Goal: Task Accomplishment & Management: Use online tool/utility

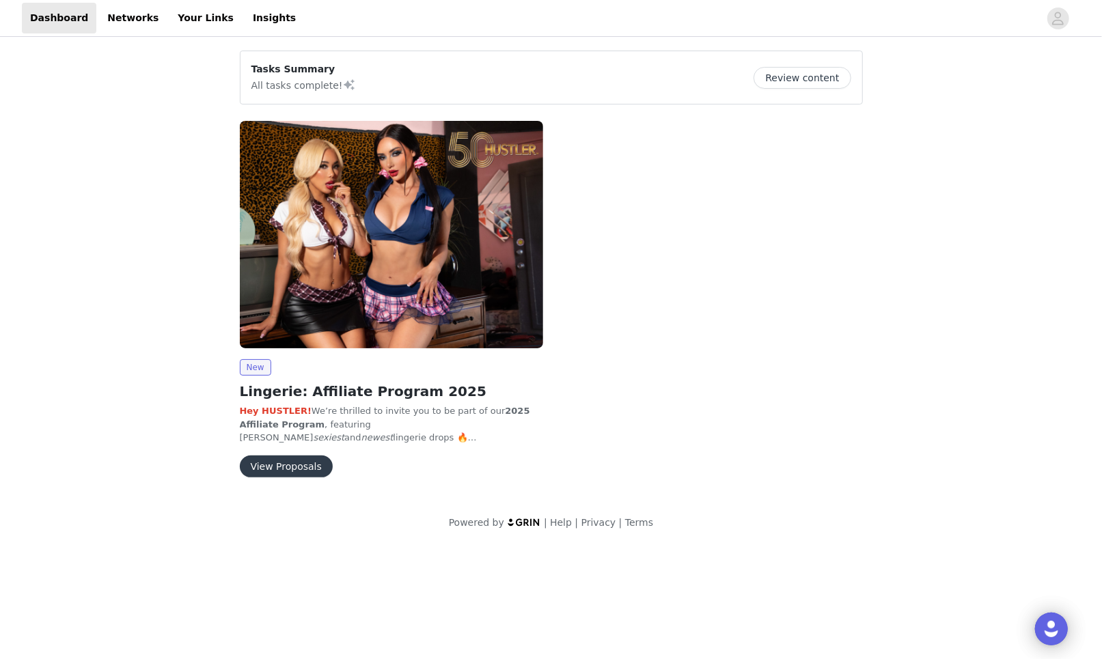
click at [475, 204] on img at bounding box center [391, 234] width 303 height 227
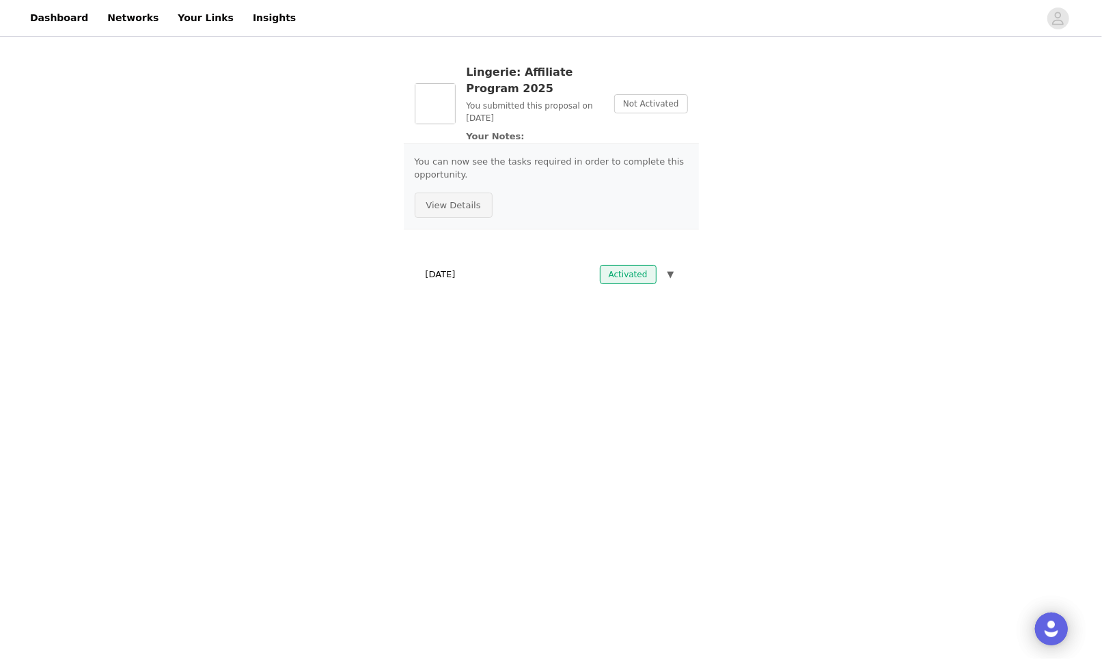
click at [468, 208] on button "View Details" at bounding box center [454, 206] width 78 height 26
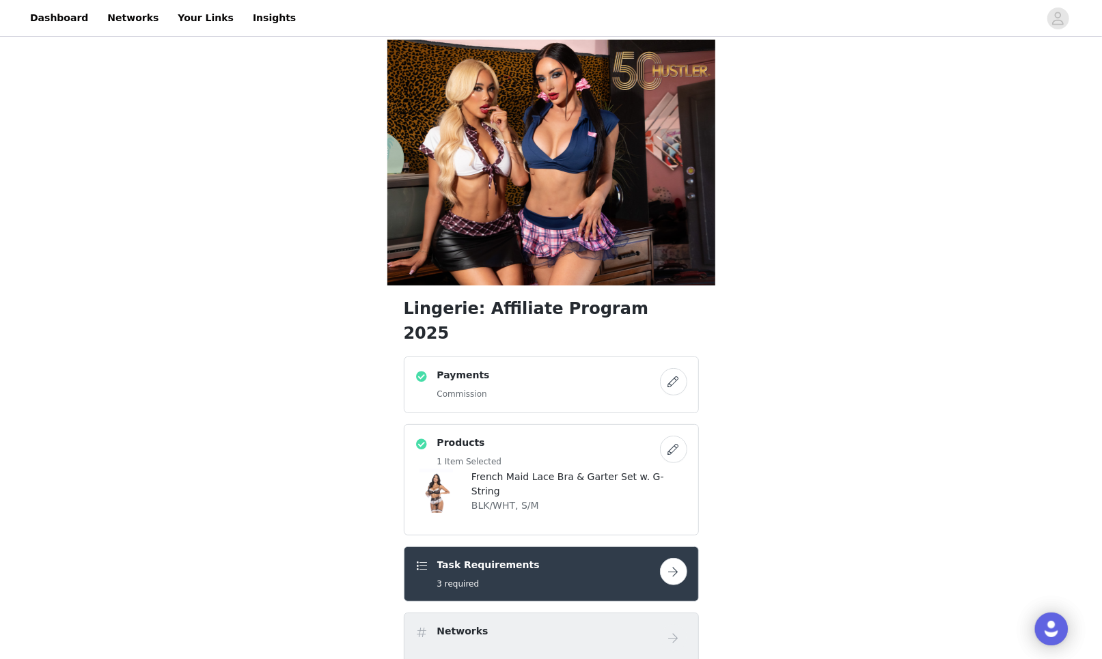
click at [678, 368] on button "button" at bounding box center [673, 381] width 27 height 27
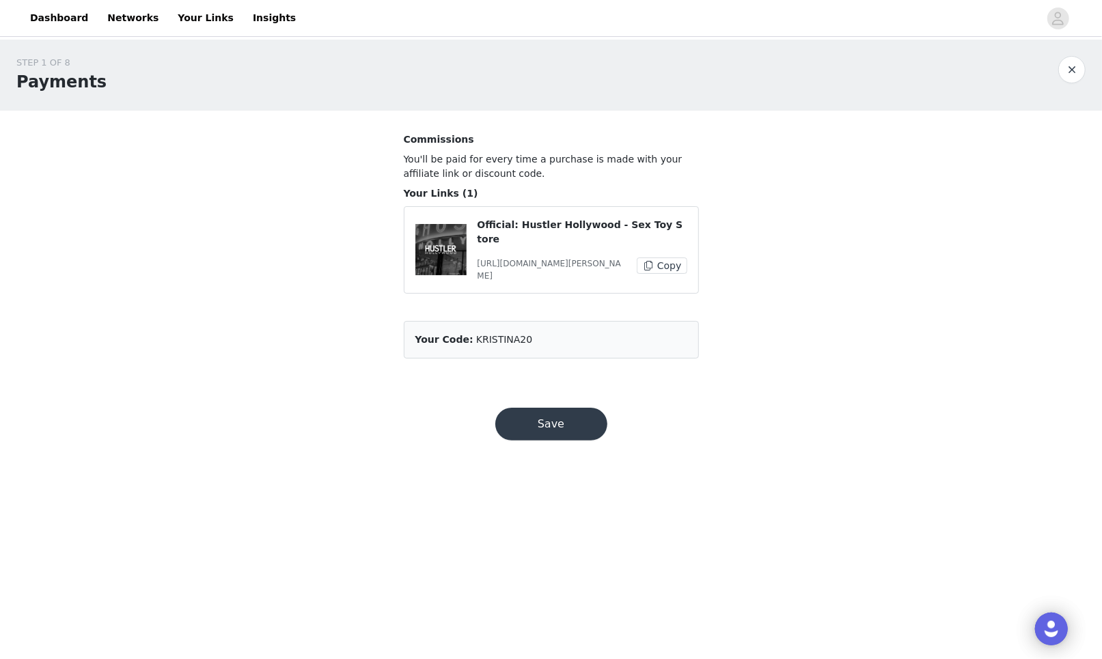
click at [511, 258] on p "[URL][DOMAIN_NAME][PERSON_NAME]" at bounding box center [551, 269] width 149 height 25
drag, startPoint x: 511, startPoint y: 258, endPoint x: 602, endPoint y: 260, distance: 91.5
click at [602, 260] on div "[URL][DOMAIN_NAME][PERSON_NAME]" at bounding box center [557, 269] width 160 height 25
drag, startPoint x: 478, startPoint y: 257, endPoint x: 591, endPoint y: 253, distance: 113.4
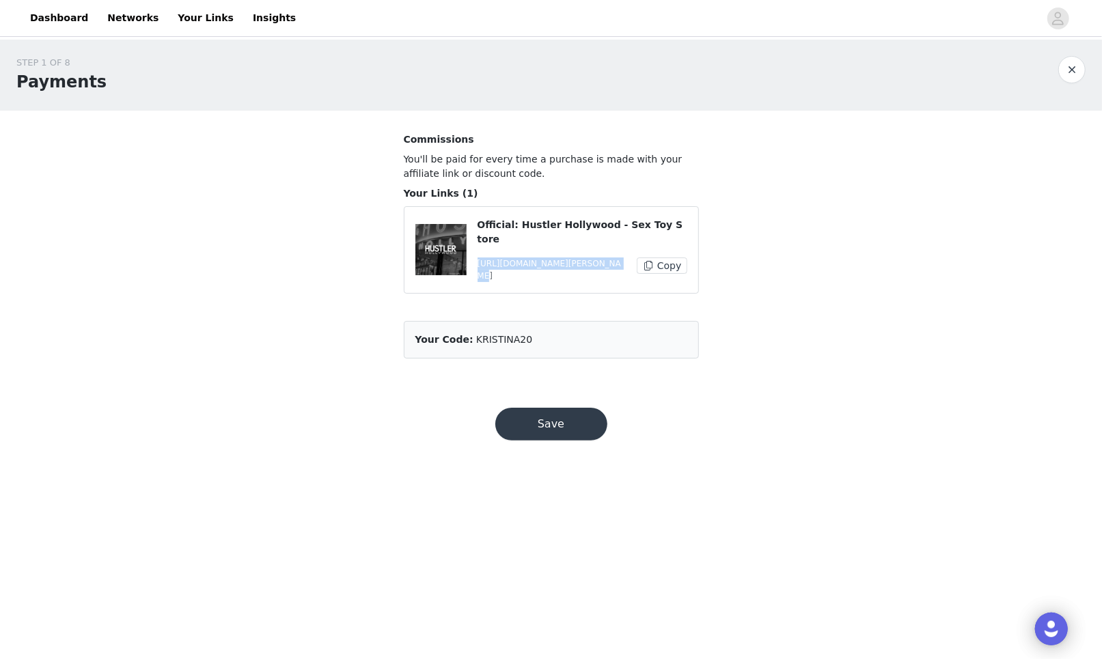
click at [591, 257] on p "[URL][DOMAIN_NAME][PERSON_NAME]" at bounding box center [551, 269] width 149 height 25
click at [662, 257] on button "Copy" at bounding box center [661, 265] width 50 height 16
